Goal: Task Accomplishment & Management: Use online tool/utility

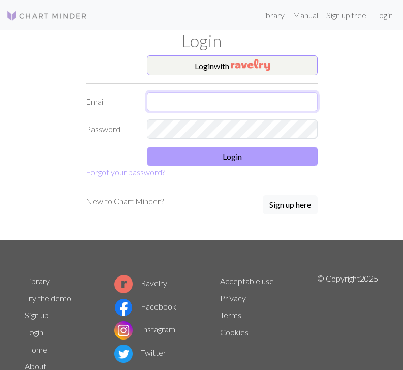
type input "[EMAIL_ADDRESS][DOMAIN_NAME]"
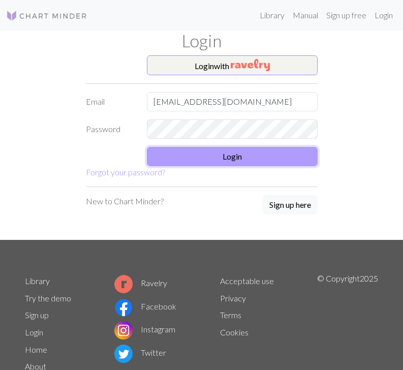
click at [246, 153] on button "Login" at bounding box center [232, 156] width 171 height 19
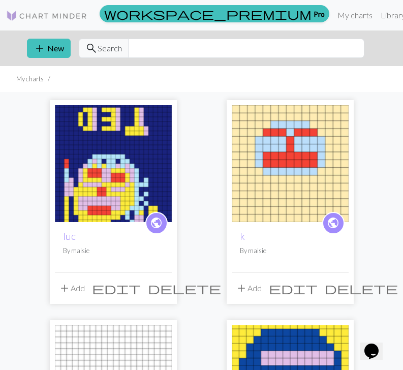
click at [110, 170] on img at bounding box center [113, 163] width 117 height 117
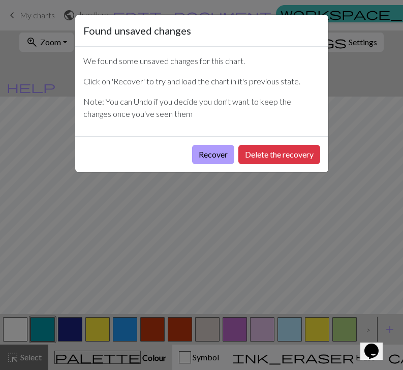
click at [218, 149] on button "Recover" at bounding box center [213, 154] width 42 height 19
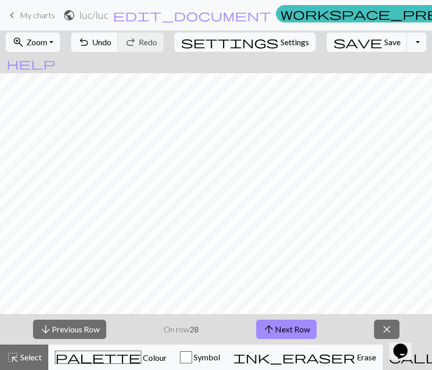
click at [319, 326] on div "arrow_downward Previous Row On row 28 arrow_upward Next Row close" at bounding box center [216, 329] width 432 height 30
click at [307, 325] on button "arrow_upward Next Row" at bounding box center [286, 329] width 60 height 19
click at [278, 324] on button "arrow_upward Next Row" at bounding box center [286, 329] width 60 height 19
click at [308, 329] on button "arrow_upward Next Row" at bounding box center [286, 329] width 60 height 19
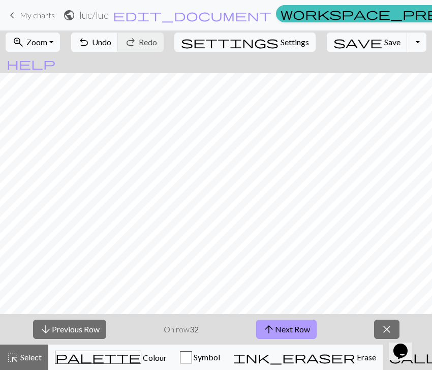
click at [271, 327] on span "arrow_upward" at bounding box center [269, 329] width 12 height 14
click at [295, 326] on button "arrow_upward Next Row" at bounding box center [286, 329] width 60 height 19
click at [289, 328] on button "arrow_upward Next Row" at bounding box center [286, 329] width 60 height 19
